Goal: Information Seeking & Learning: Learn about a topic

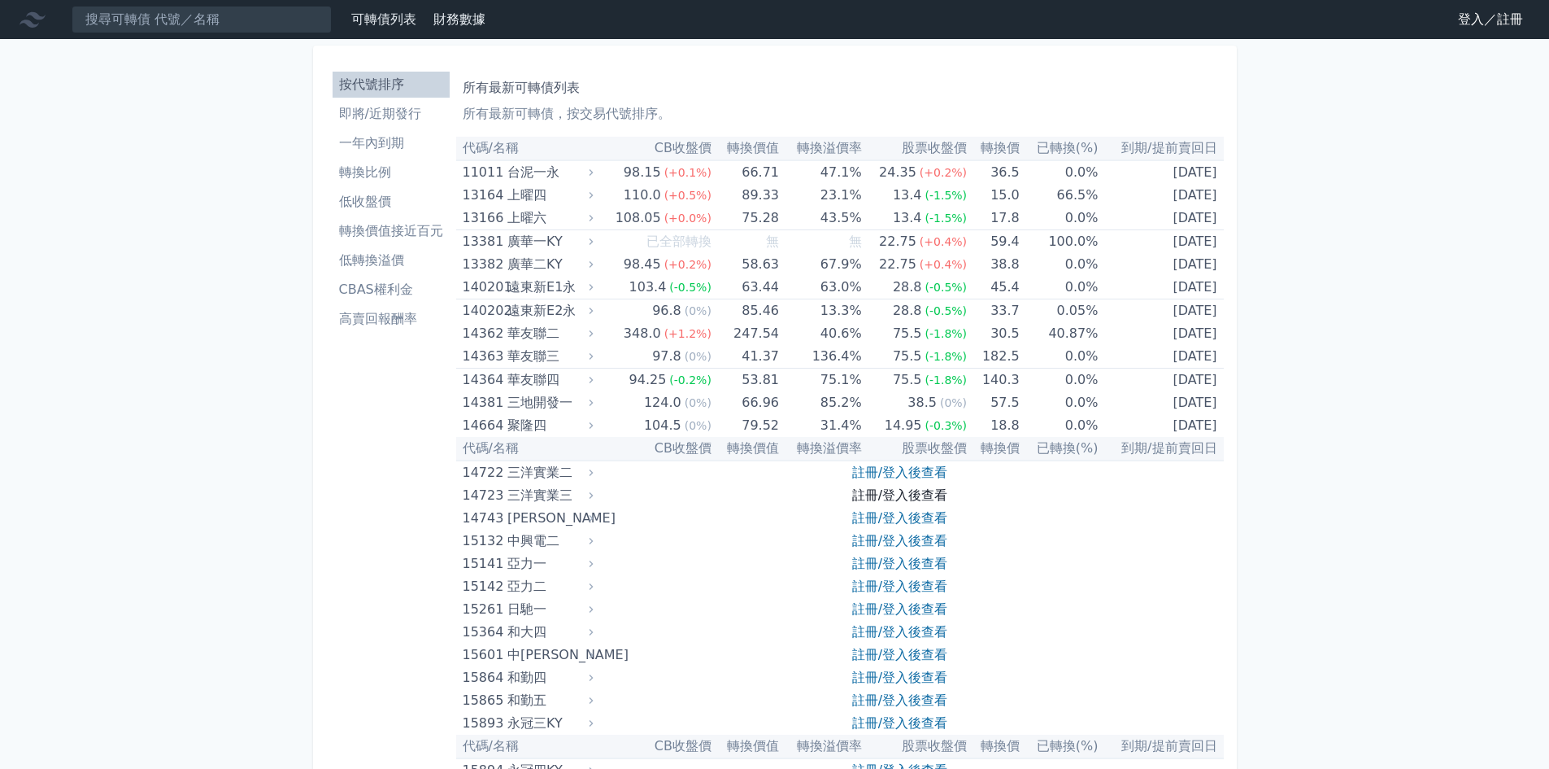
click at [912, 497] on link "註冊/登入後查看" at bounding box center [899, 494] width 95 height 15
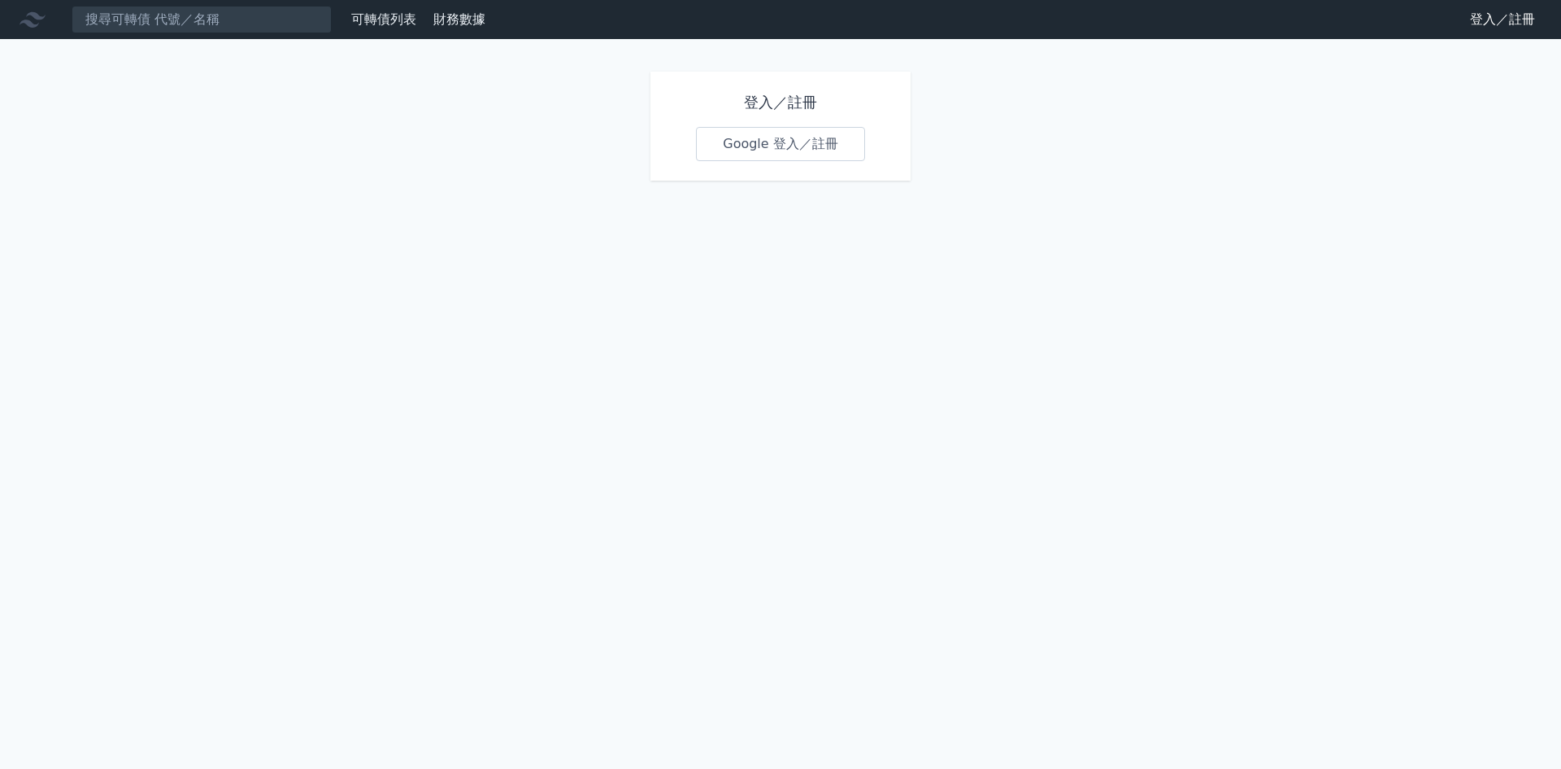
click at [819, 144] on link "Google 登入／註冊" at bounding box center [780, 144] width 169 height 34
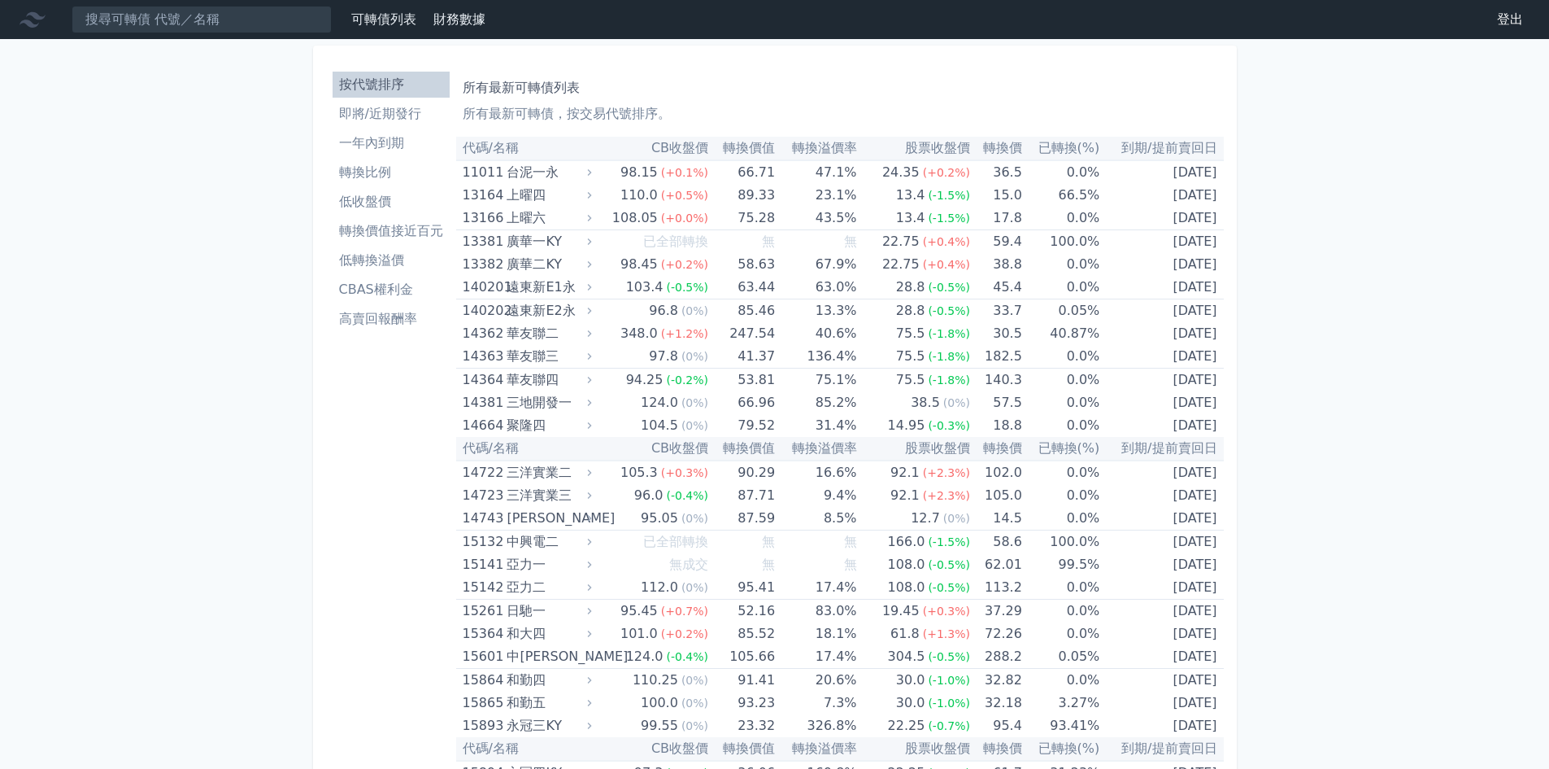
drag, startPoint x: 405, startPoint y: 125, endPoint x: 428, endPoint y: 125, distance: 22.8
click at [405, 125] on link "即將/近期發行" at bounding box center [391, 114] width 117 height 26
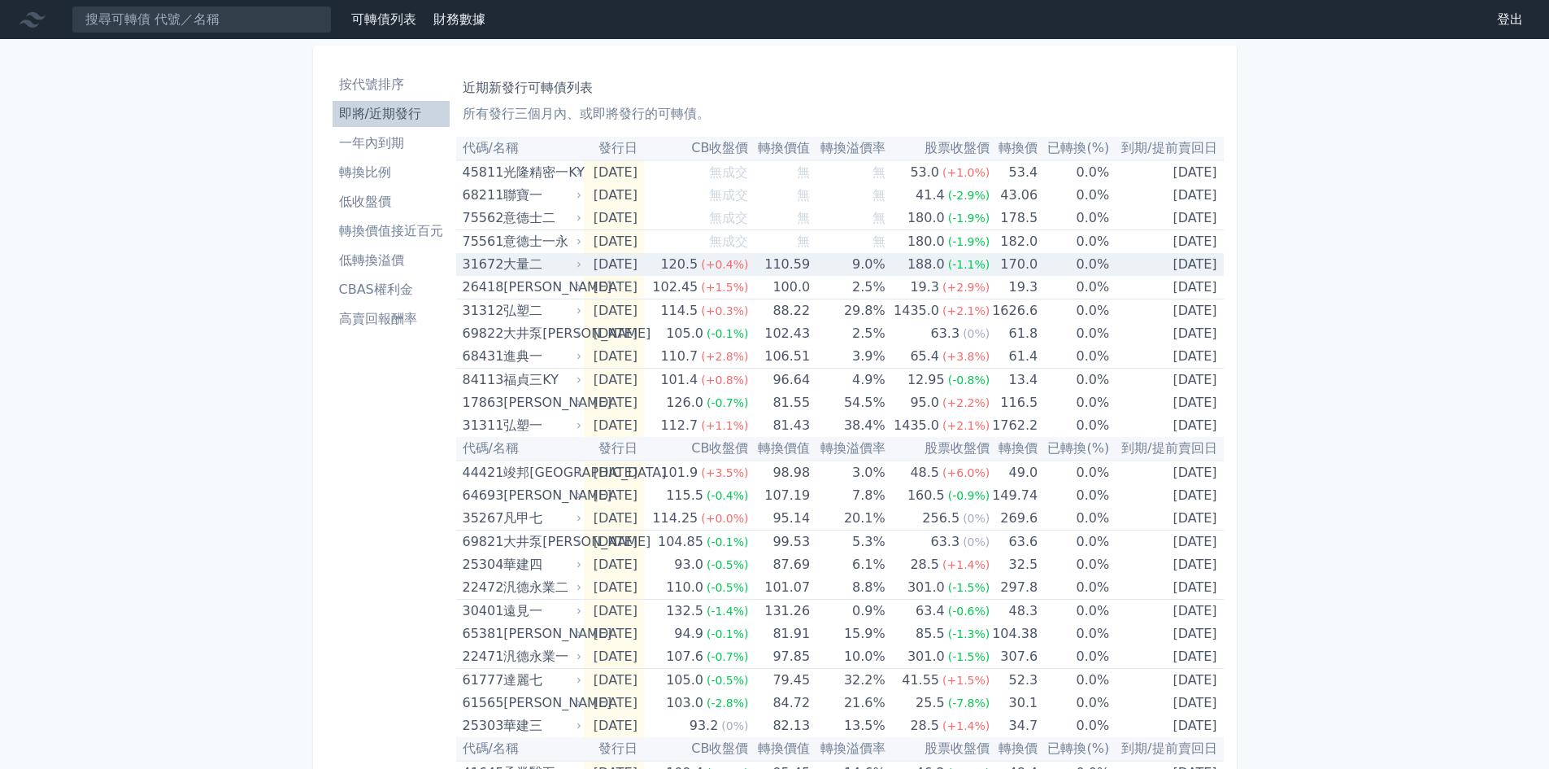
click at [1176, 261] on td "[DATE]" at bounding box center [1166, 264] width 114 height 23
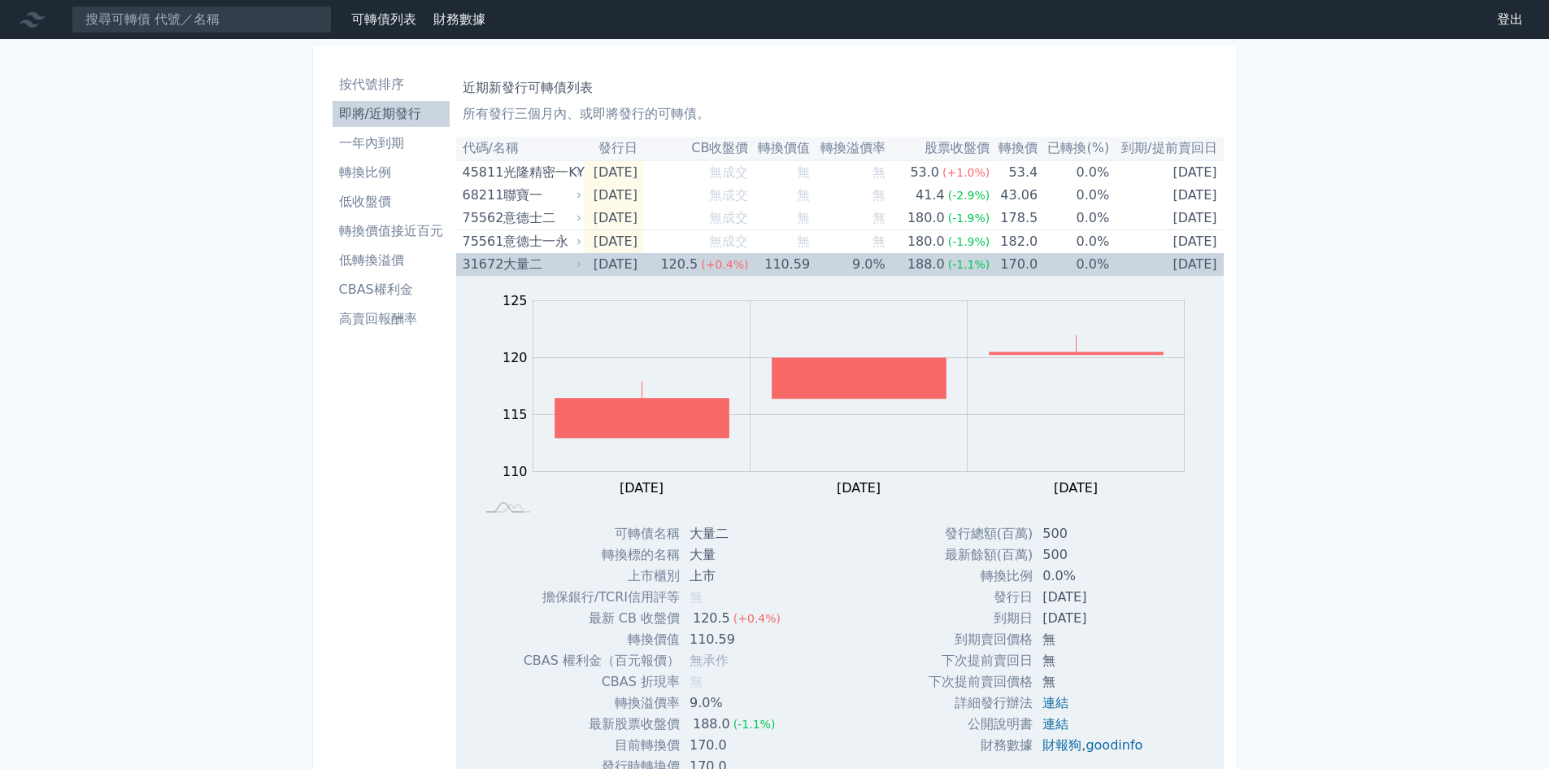
click at [1183, 264] on td "[DATE]" at bounding box center [1166, 264] width 114 height 23
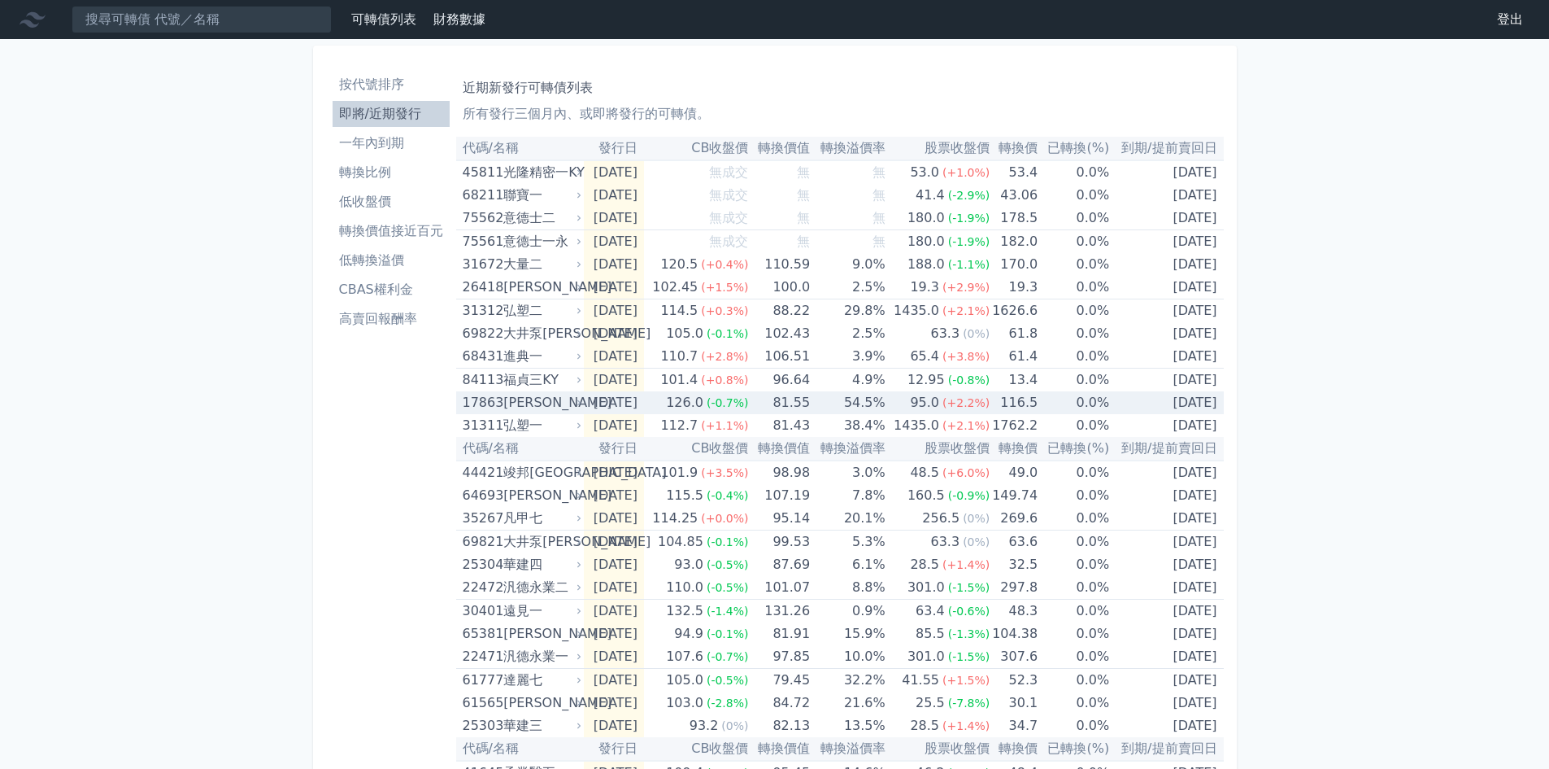
click at [1185, 400] on td "[DATE]" at bounding box center [1166, 402] width 114 height 23
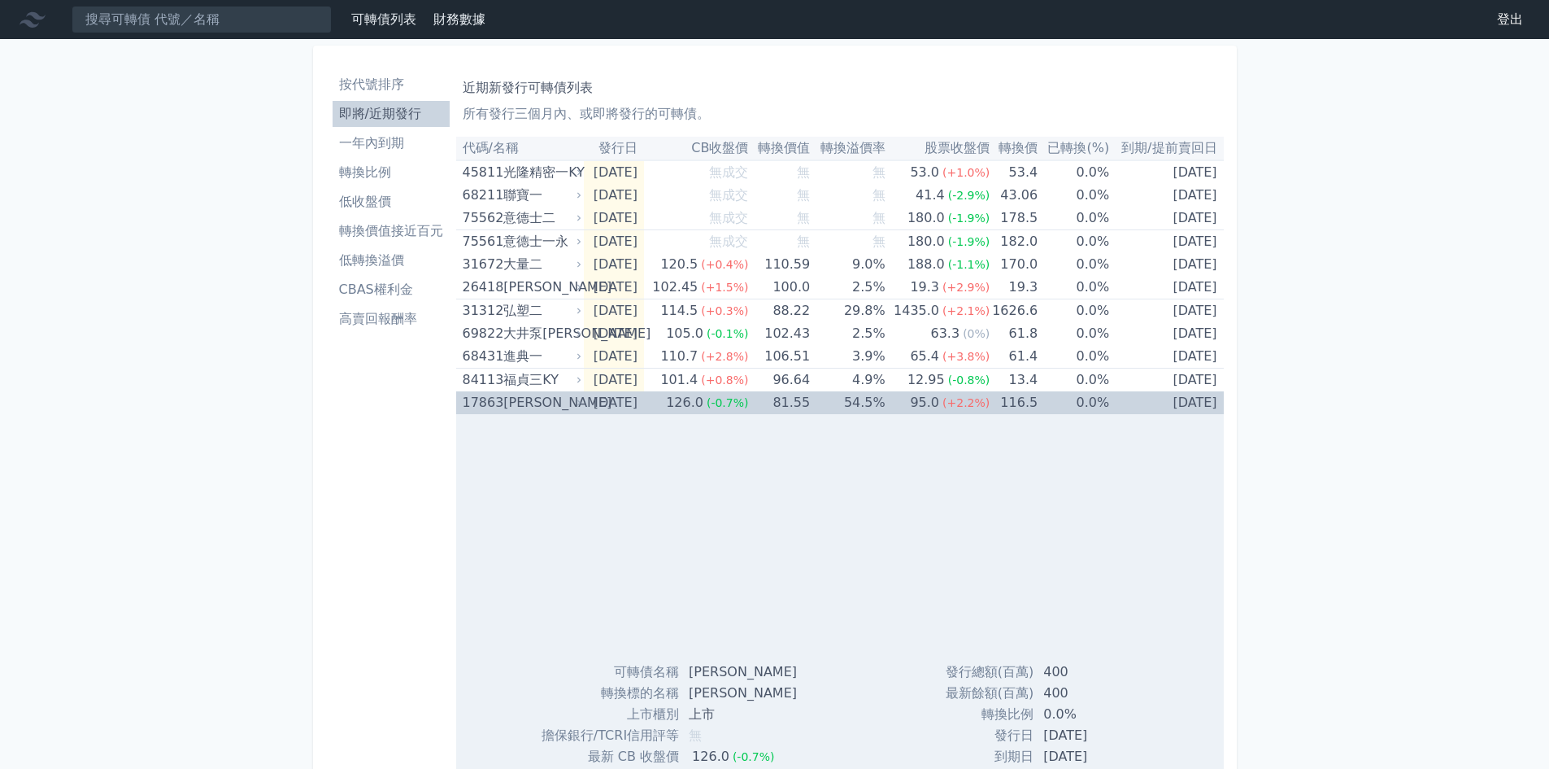
click at [1036, 404] on td "116.5" at bounding box center [1014, 402] width 48 height 23
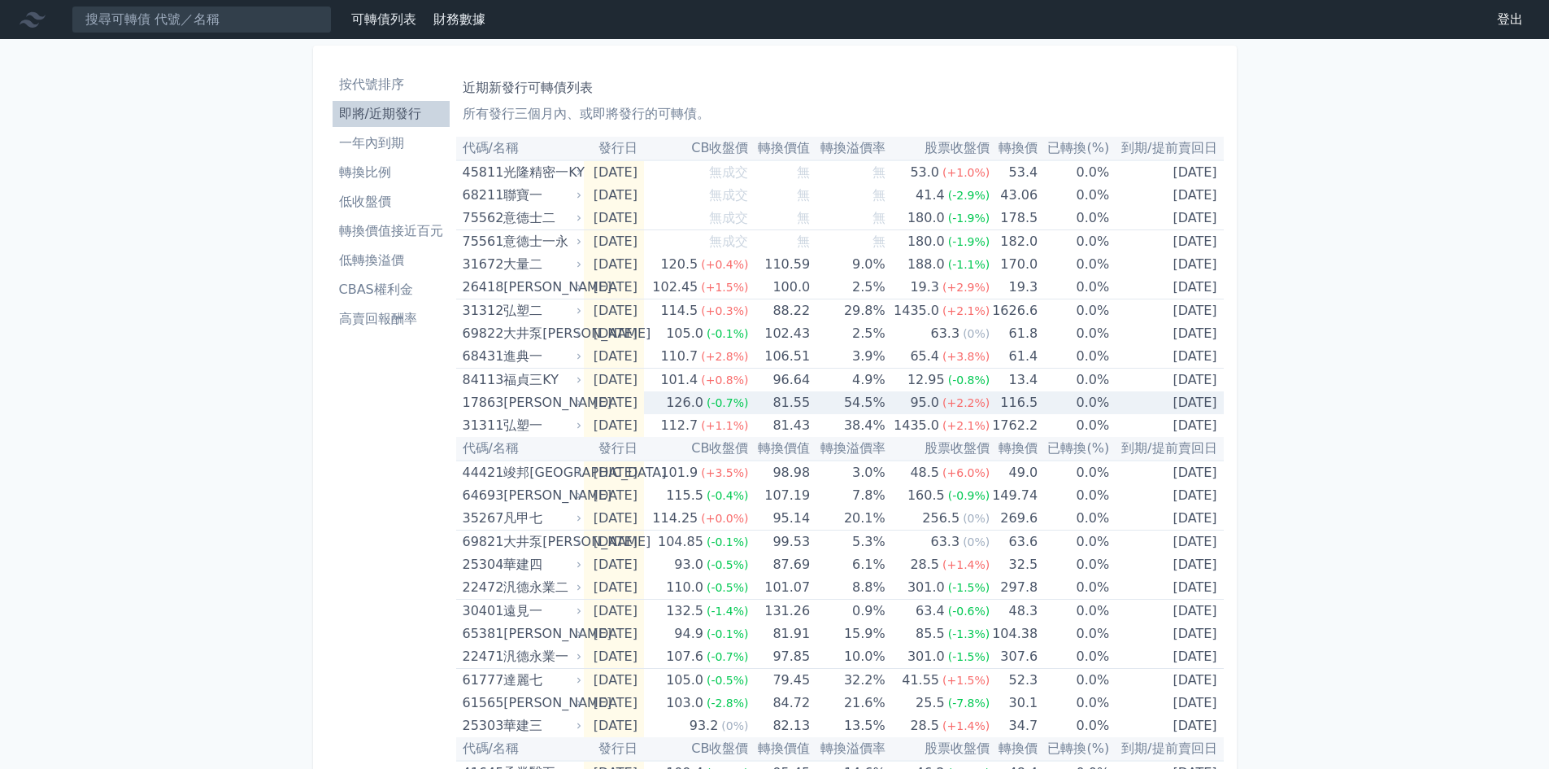
click at [1036, 404] on td "116.5" at bounding box center [1014, 402] width 48 height 23
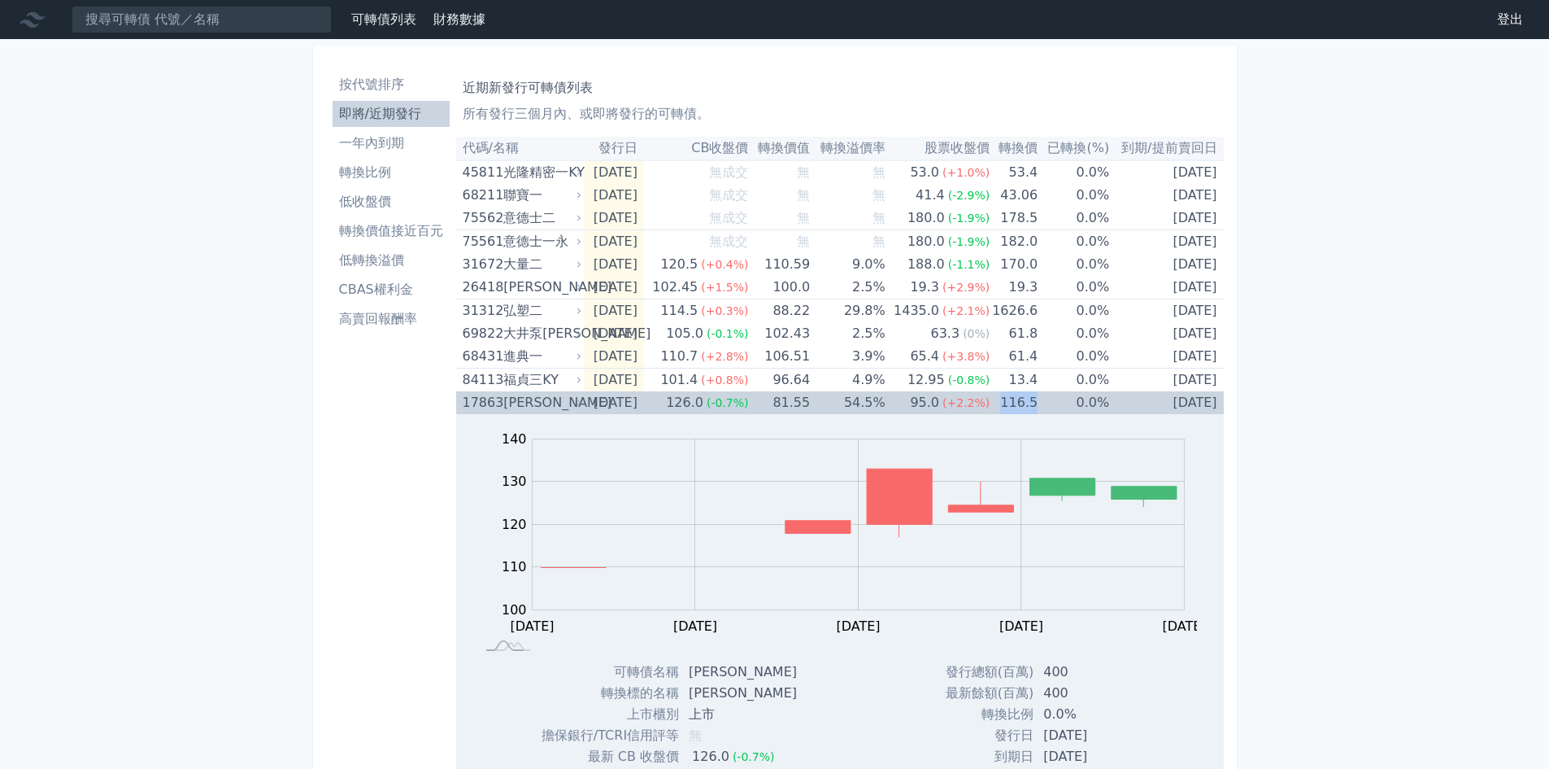
click at [1036, 404] on td "116.5" at bounding box center [1014, 402] width 48 height 23
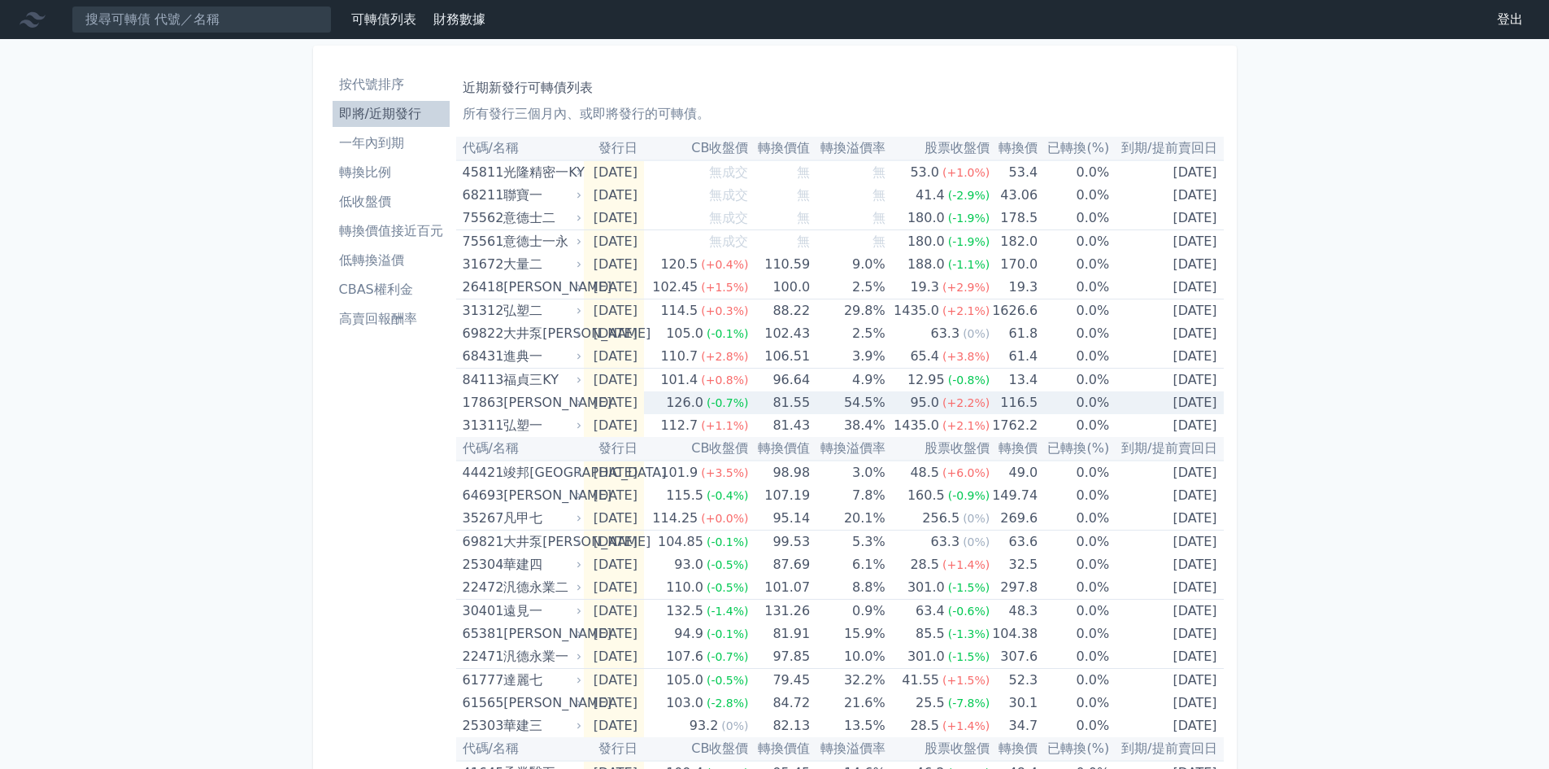
click at [1048, 403] on td "0.0%" at bounding box center [1074, 402] width 72 height 23
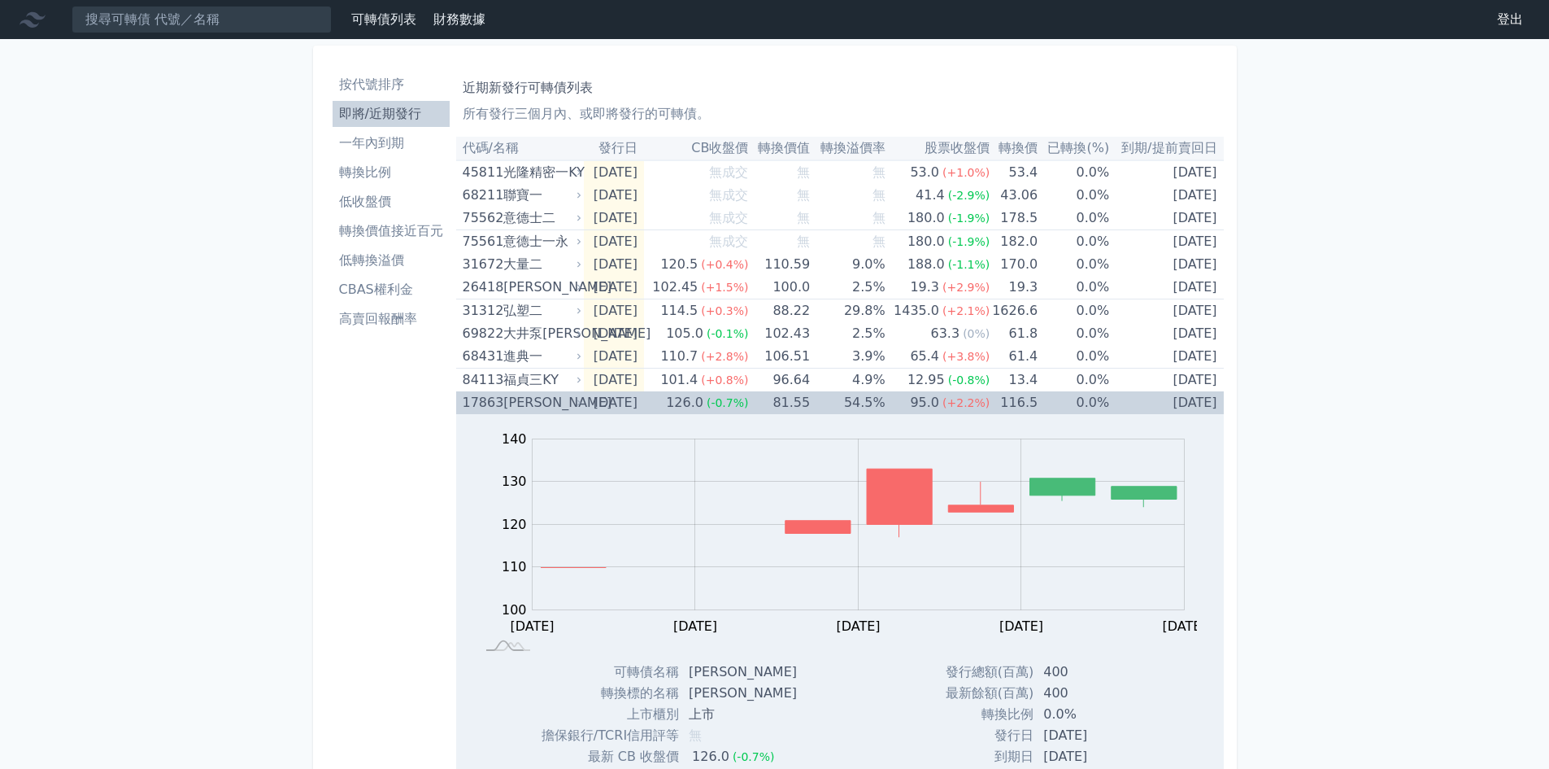
click at [1110, 401] on td "[DATE]" at bounding box center [1166, 402] width 114 height 23
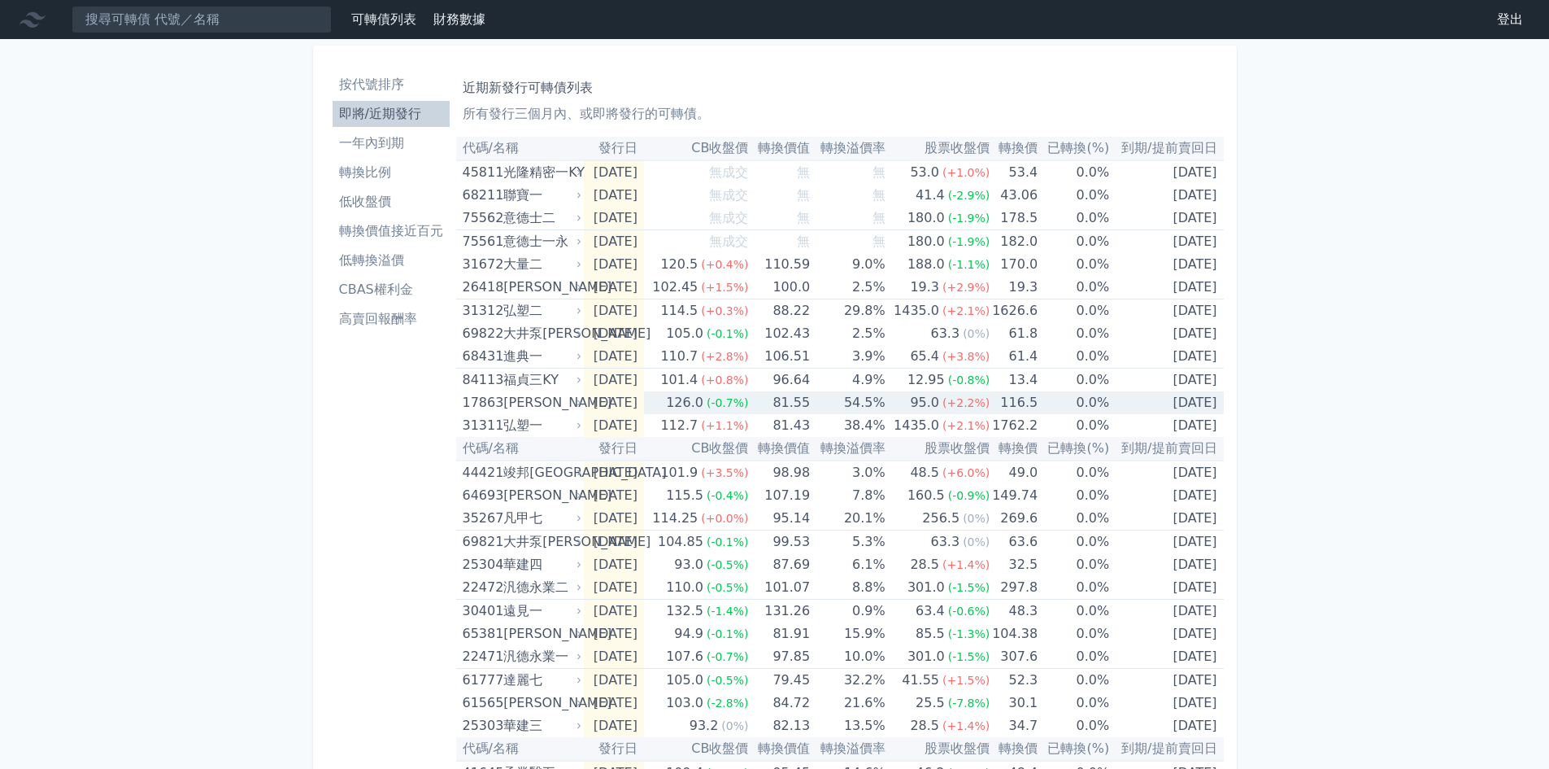
click at [1108, 404] on td "0.0%" at bounding box center [1074, 402] width 72 height 23
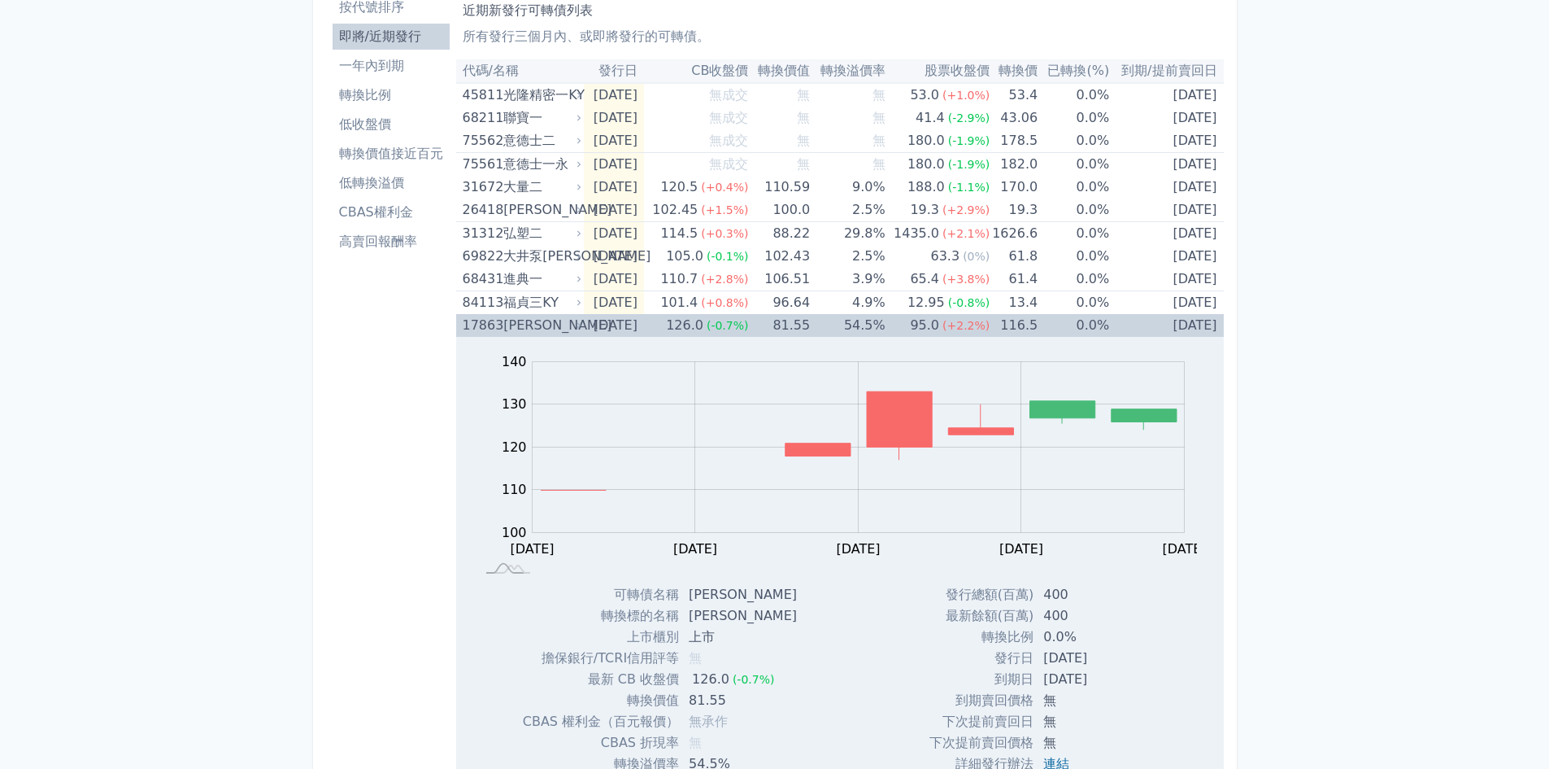
scroll to position [163, 0]
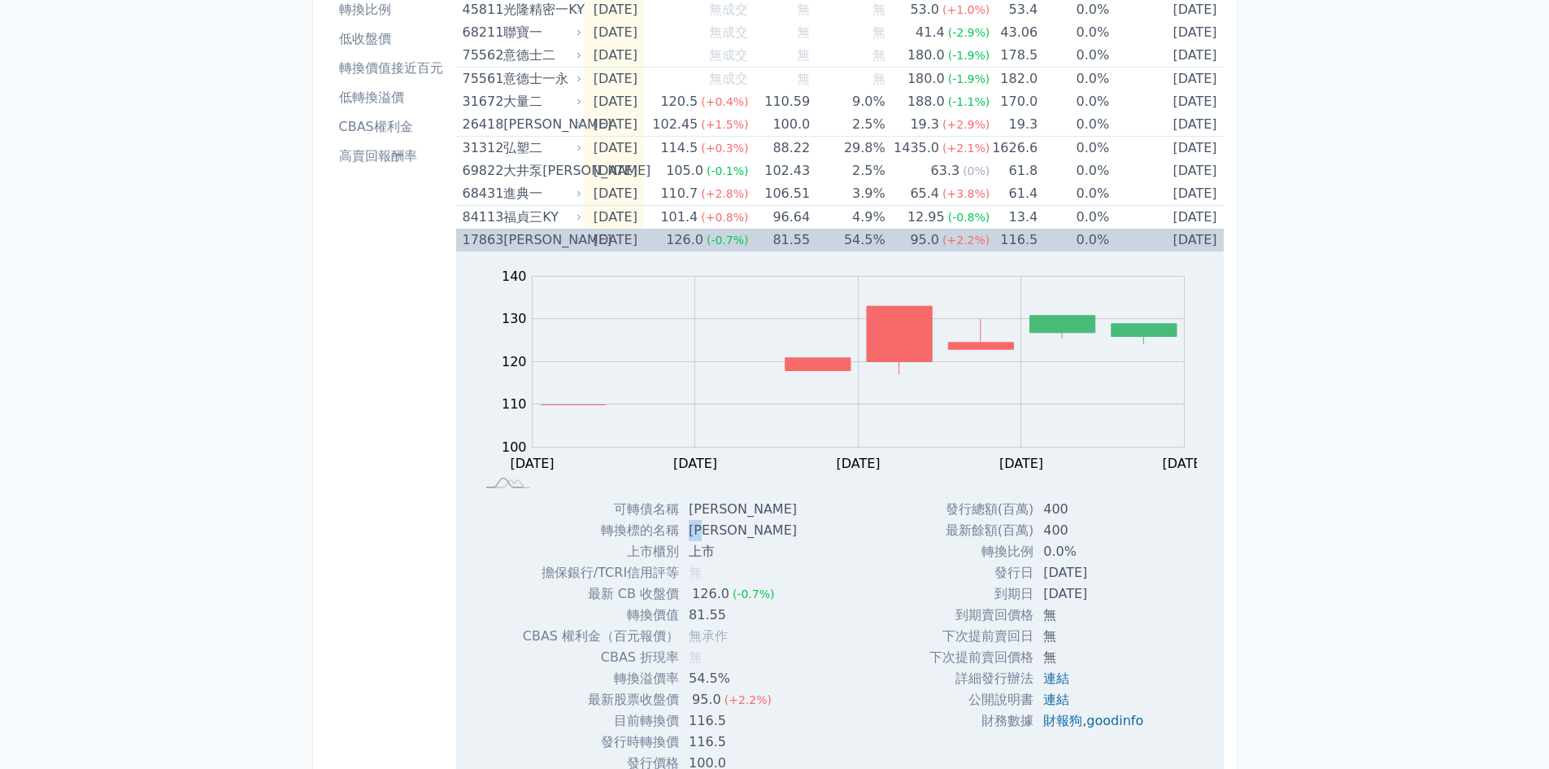
drag, startPoint x: 728, startPoint y: 534, endPoint x: 694, endPoint y: 531, distance: 34.3
click at [694, 531] on td "[PERSON_NAME]" at bounding box center [744, 530] width 131 height 21
copy td "[PERSON_NAME]"
click at [564, 252] on div "Zoom Out 105 115 110 100 105 150 120 140 130 90 80 L [DATE] Aug [DATE] Aug [DAT…" at bounding box center [840, 374] width 768 height 247
click at [574, 242] on icon at bounding box center [579, 240] width 10 height 10
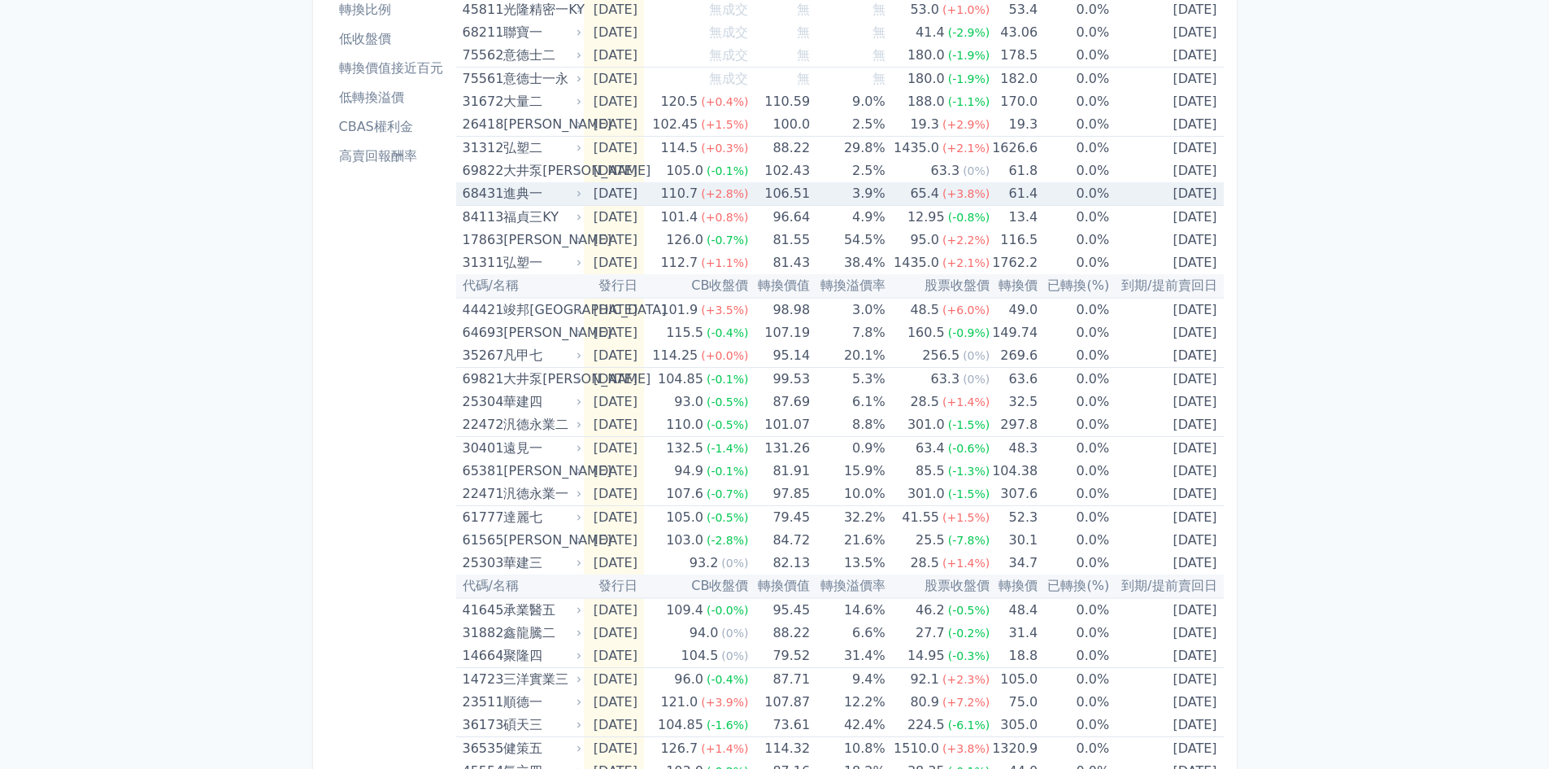
click at [594, 194] on td "[DATE]" at bounding box center [614, 194] width 60 height 24
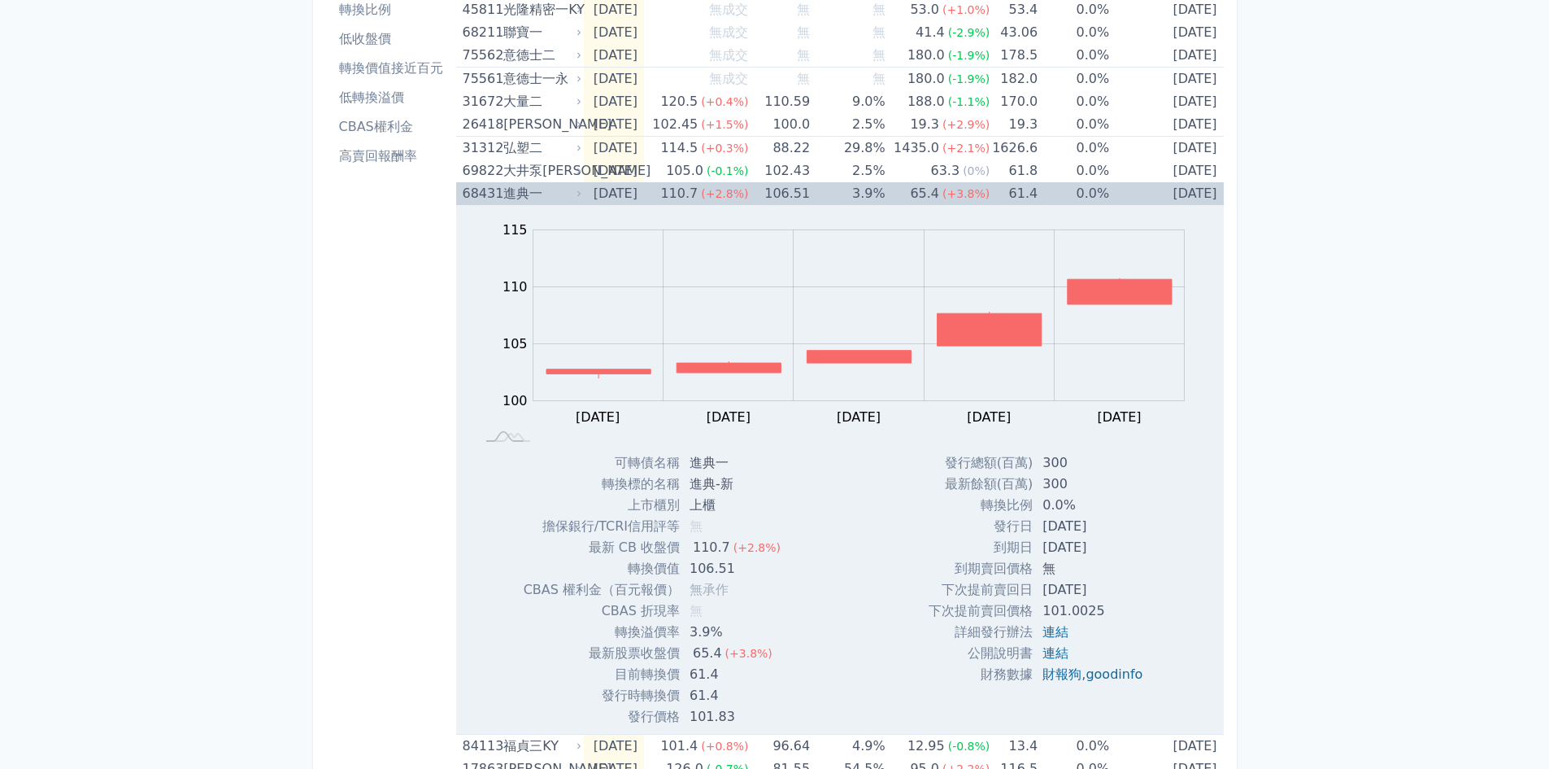
click at [545, 188] on div "進典一" at bounding box center [540, 193] width 75 height 23
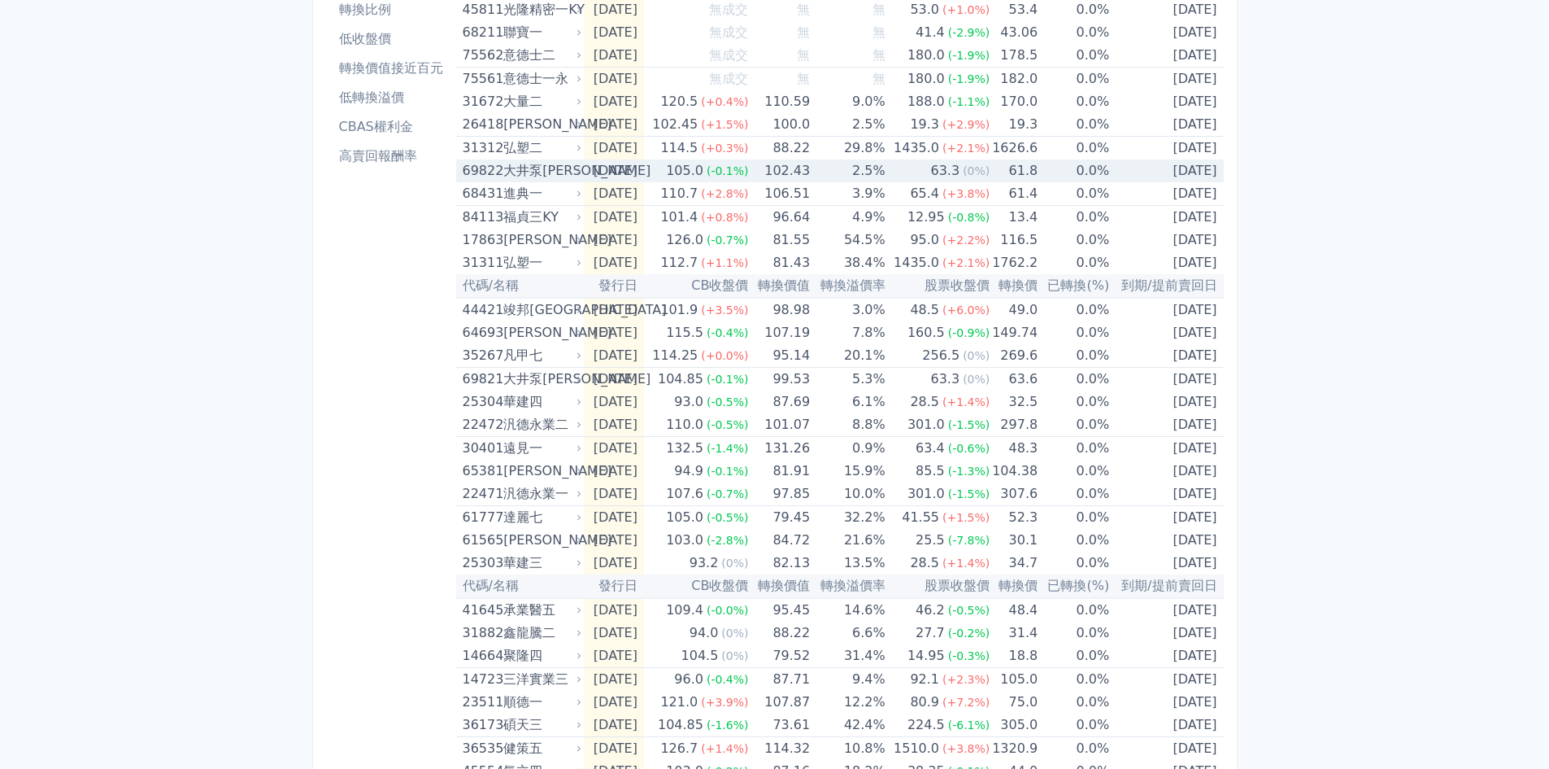
click at [536, 176] on div "大井泵[PERSON_NAME]" at bounding box center [540, 170] width 75 height 23
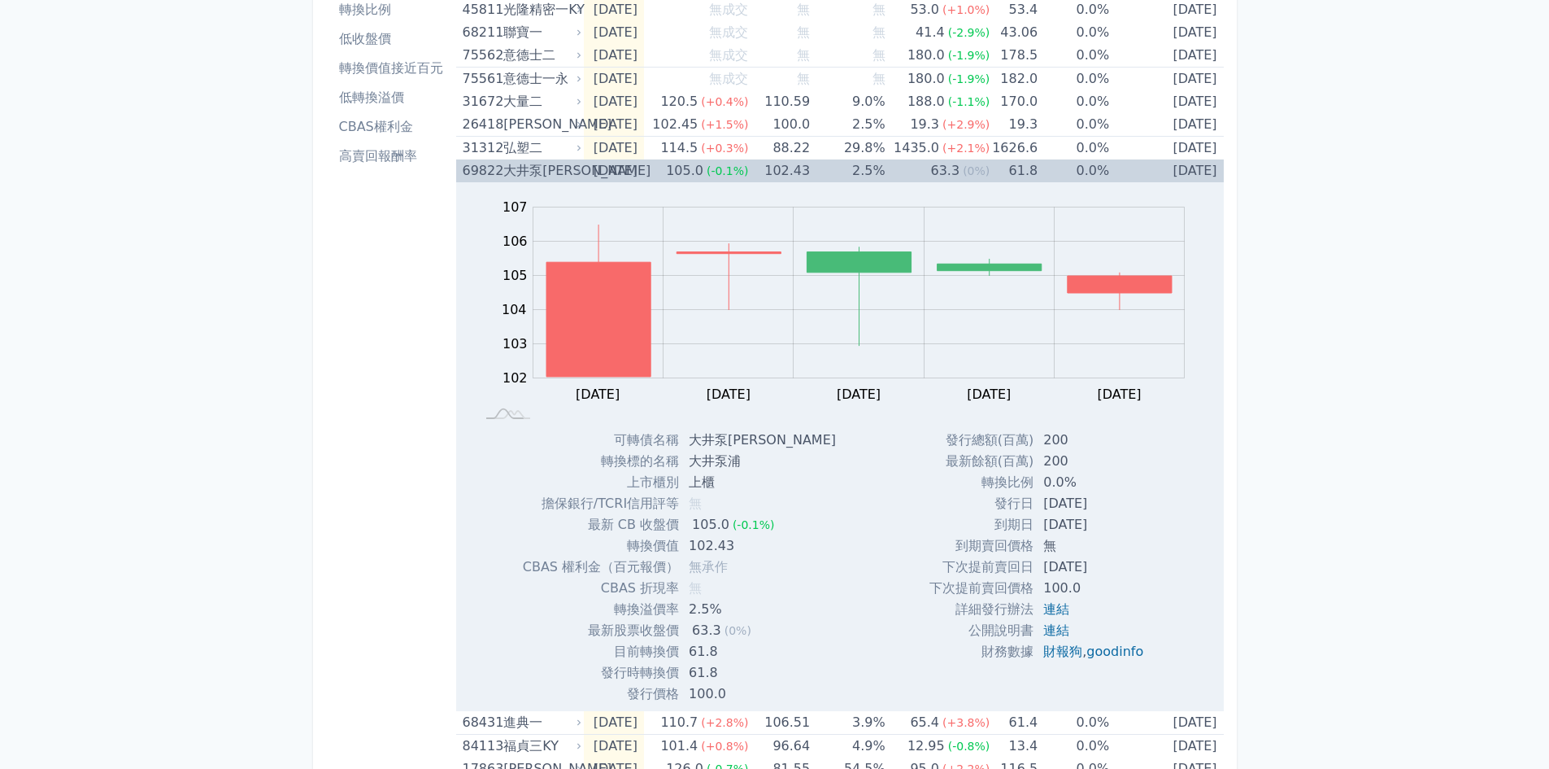
click at [536, 176] on div "大井泵[PERSON_NAME]" at bounding box center [540, 170] width 75 height 23
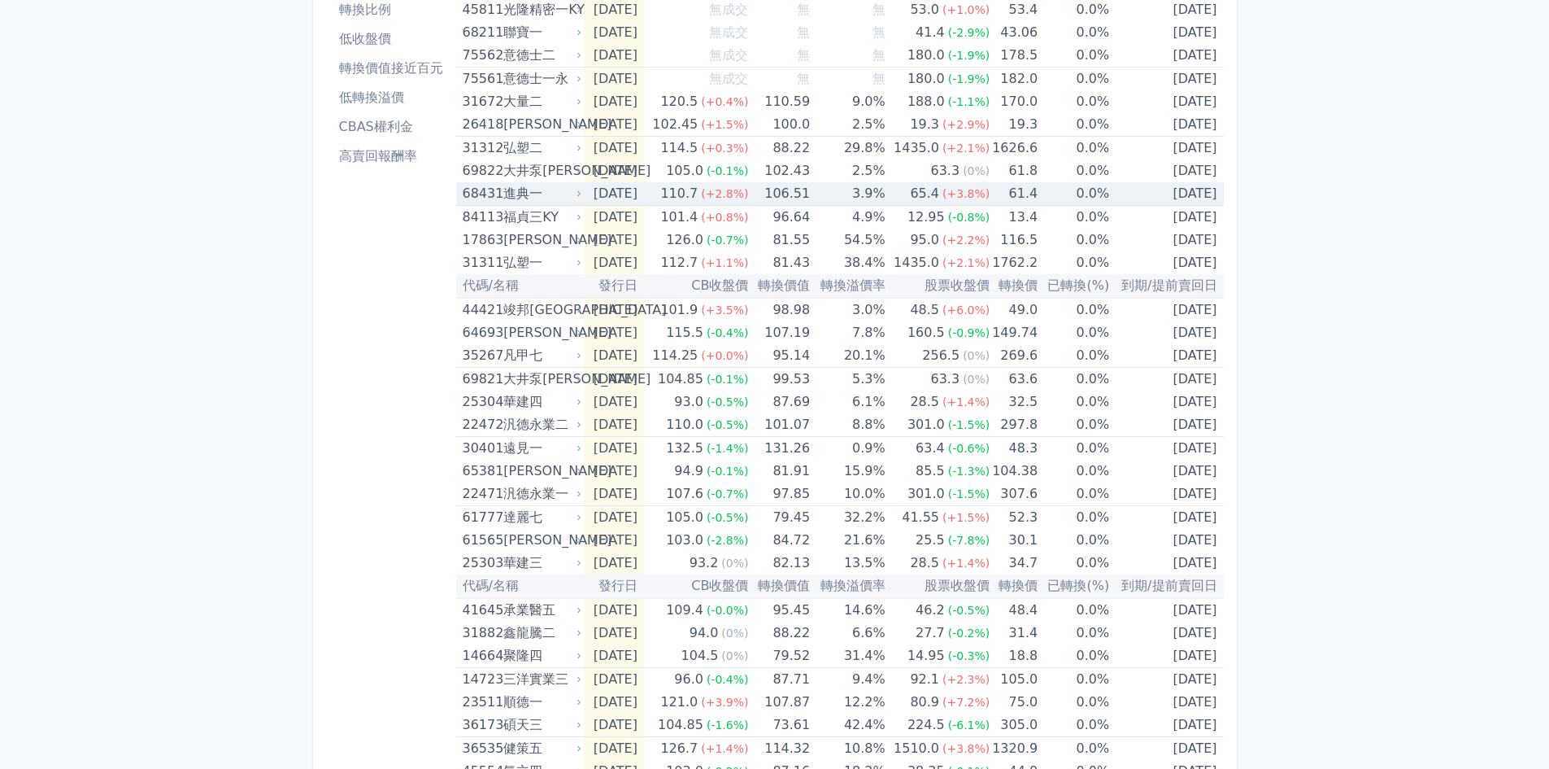
click at [536, 194] on div "進典一" at bounding box center [540, 193] width 75 height 23
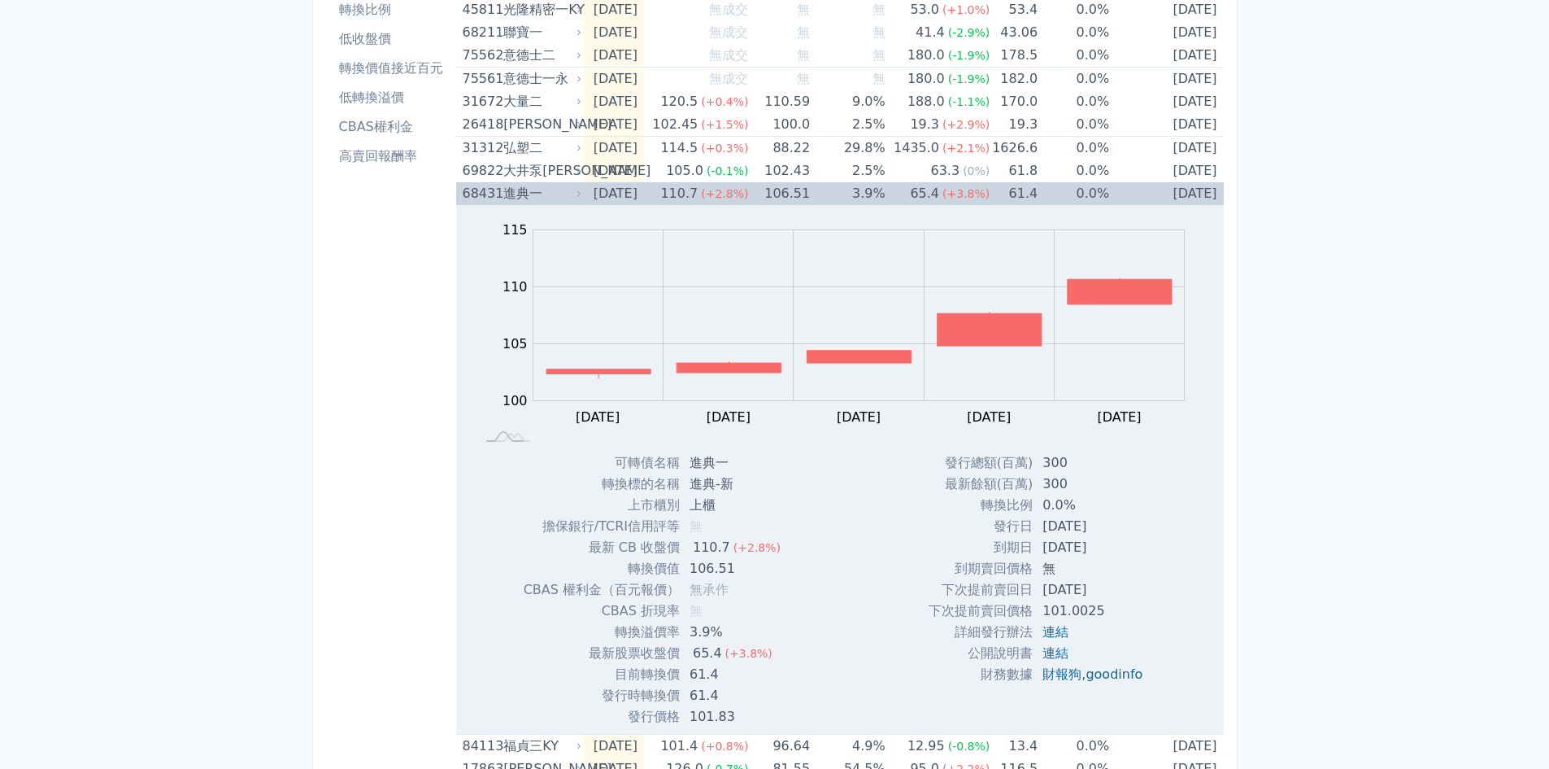
click at [536, 194] on div "進典一" at bounding box center [540, 193] width 75 height 23
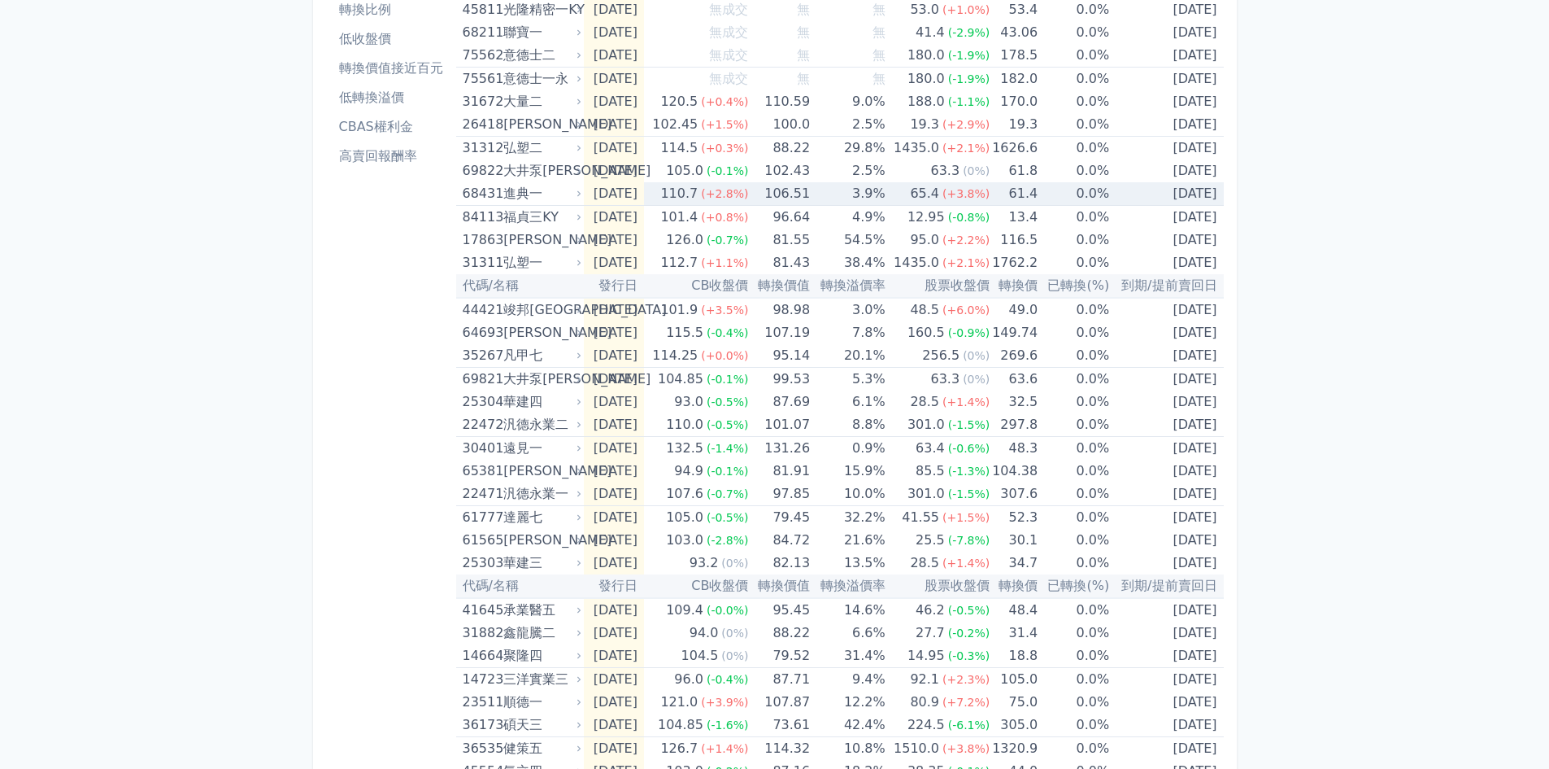
click at [541, 193] on div "進典一" at bounding box center [540, 193] width 75 height 23
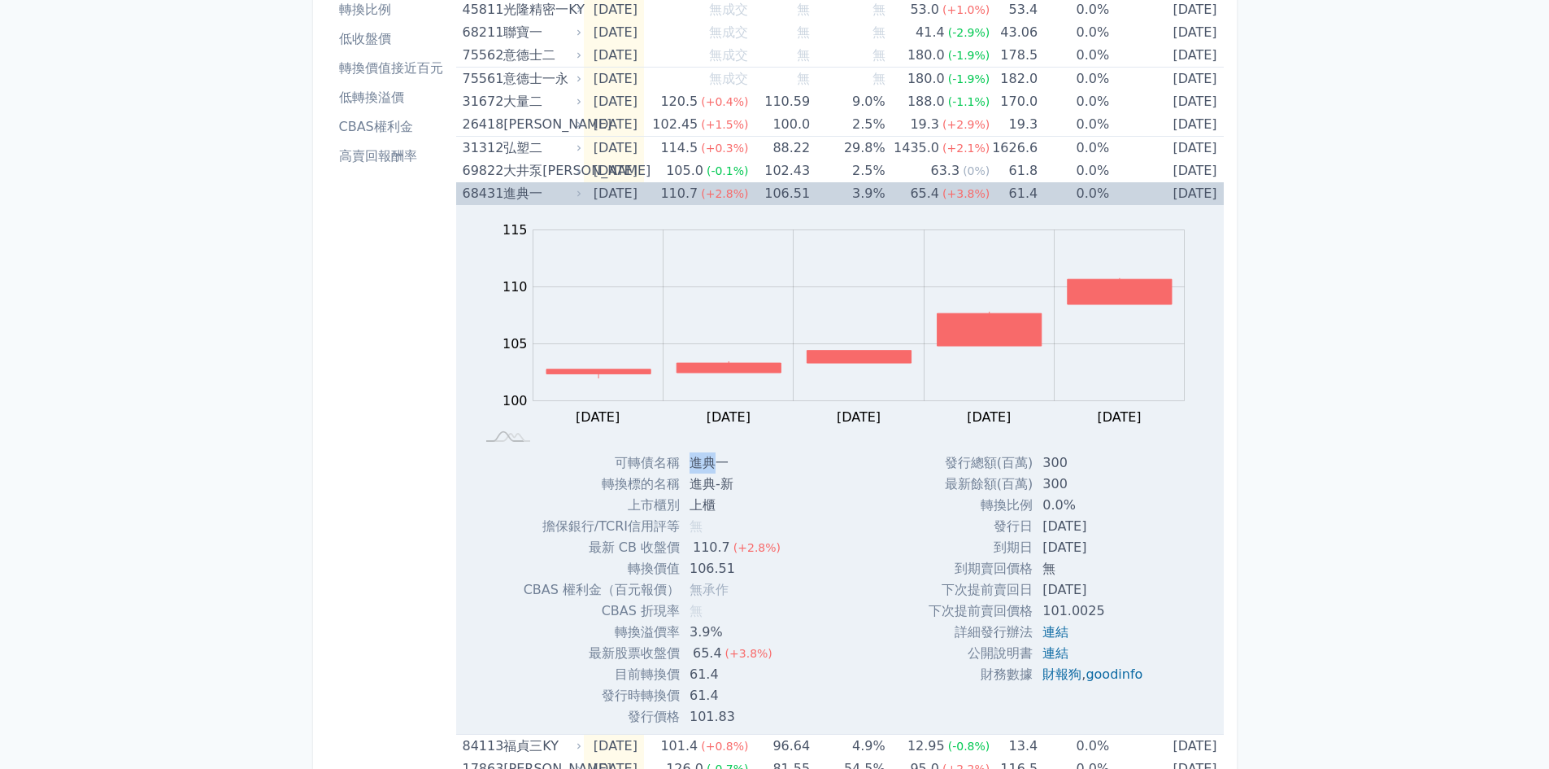
drag, startPoint x: 685, startPoint y: 460, endPoint x: 711, endPoint y: 459, distance: 26.0
click at [711, 459] on td "進典一" at bounding box center [737, 462] width 114 height 21
copy td "進典"
click at [505, 200] on div "進典一" at bounding box center [540, 193] width 75 height 23
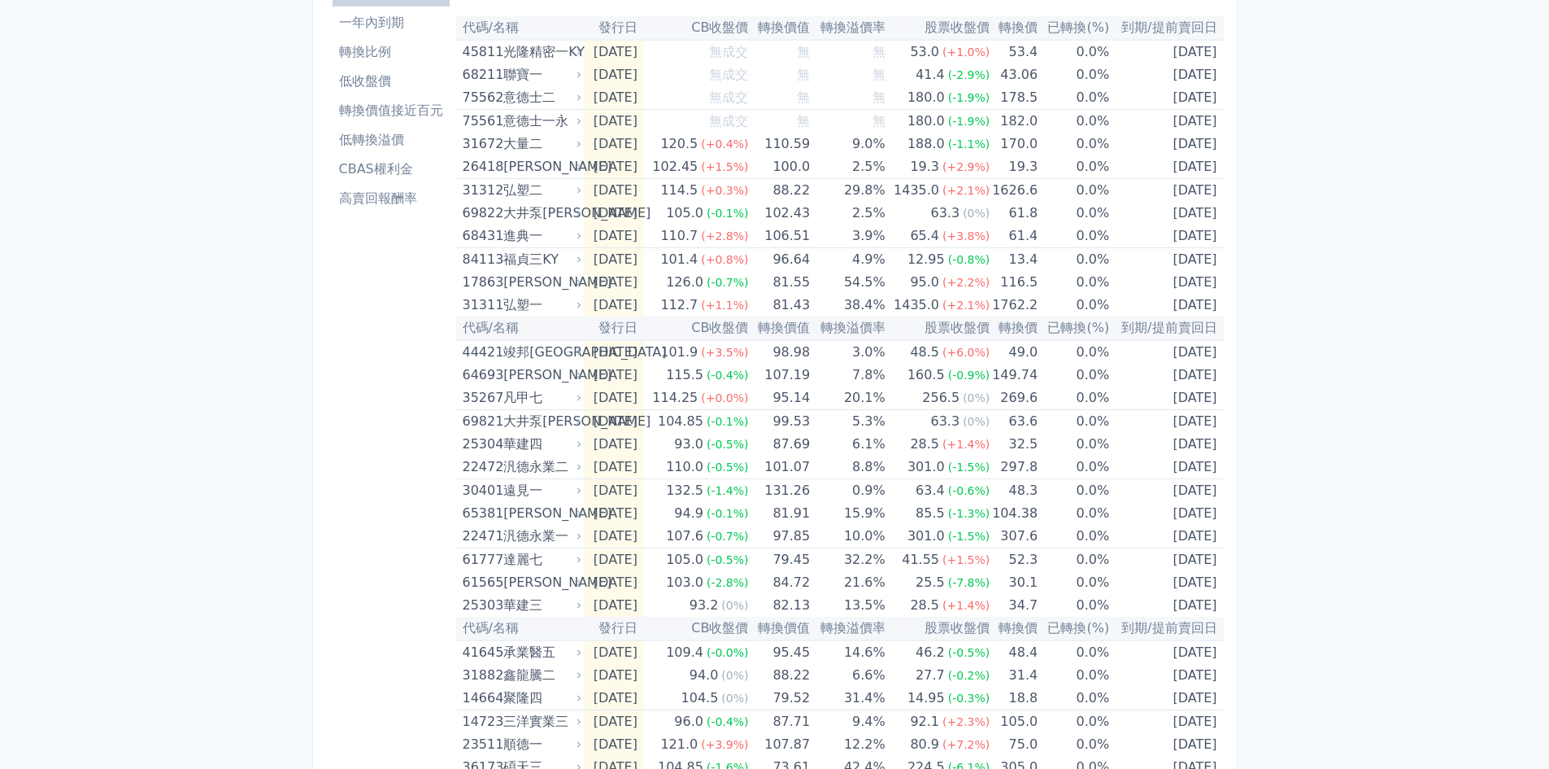
scroll to position [81, 0]
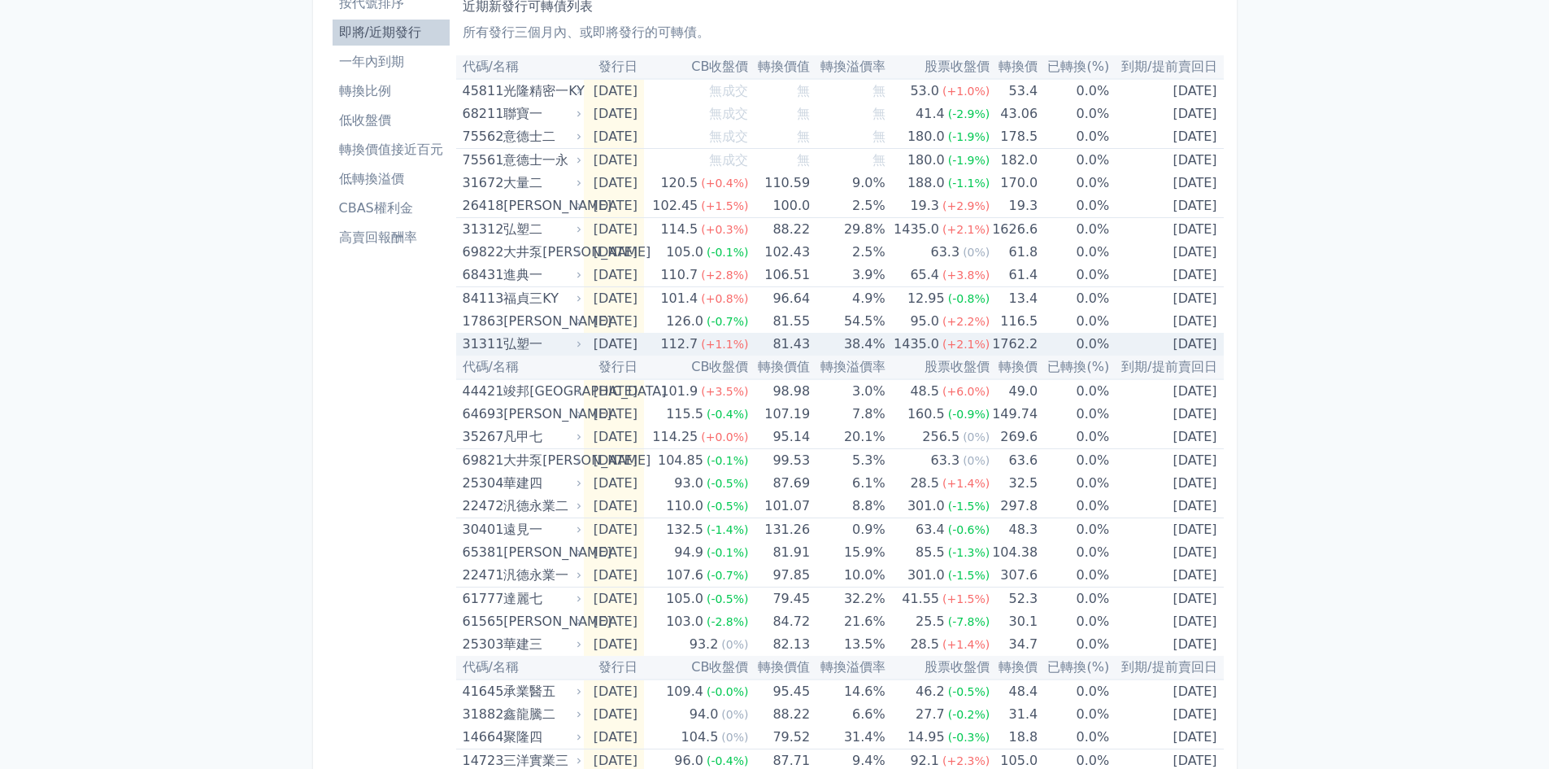
click at [1021, 343] on td "1762.2" at bounding box center [1014, 344] width 48 height 23
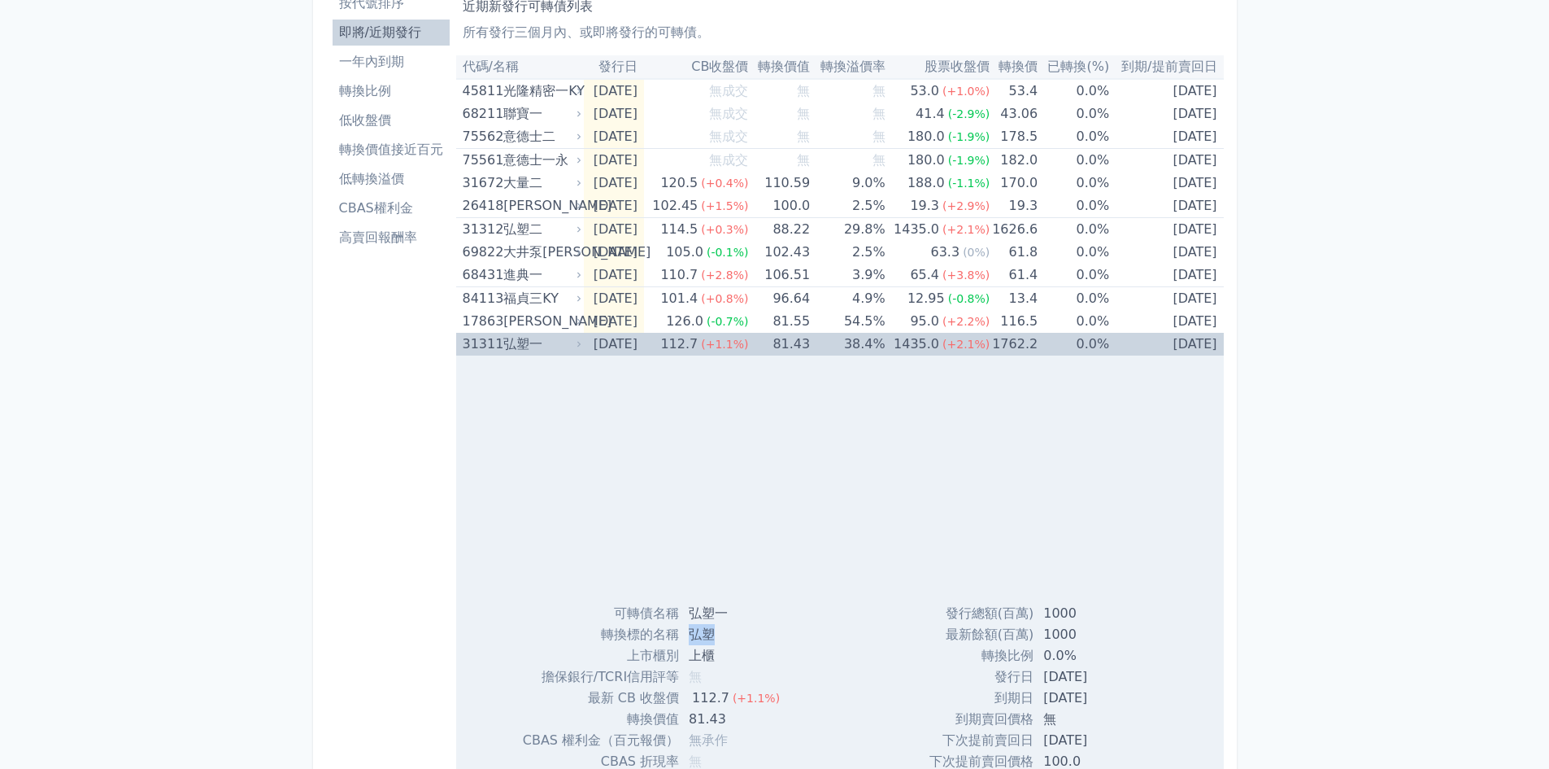
drag, startPoint x: 714, startPoint y: 636, endPoint x: 690, endPoint y: 633, distance: 24.6
click at [690, 633] on td "弘塑" at bounding box center [740, 634] width 122 height 21
copy td "弘塑"
